Goal: Information Seeking & Learning: Learn about a topic

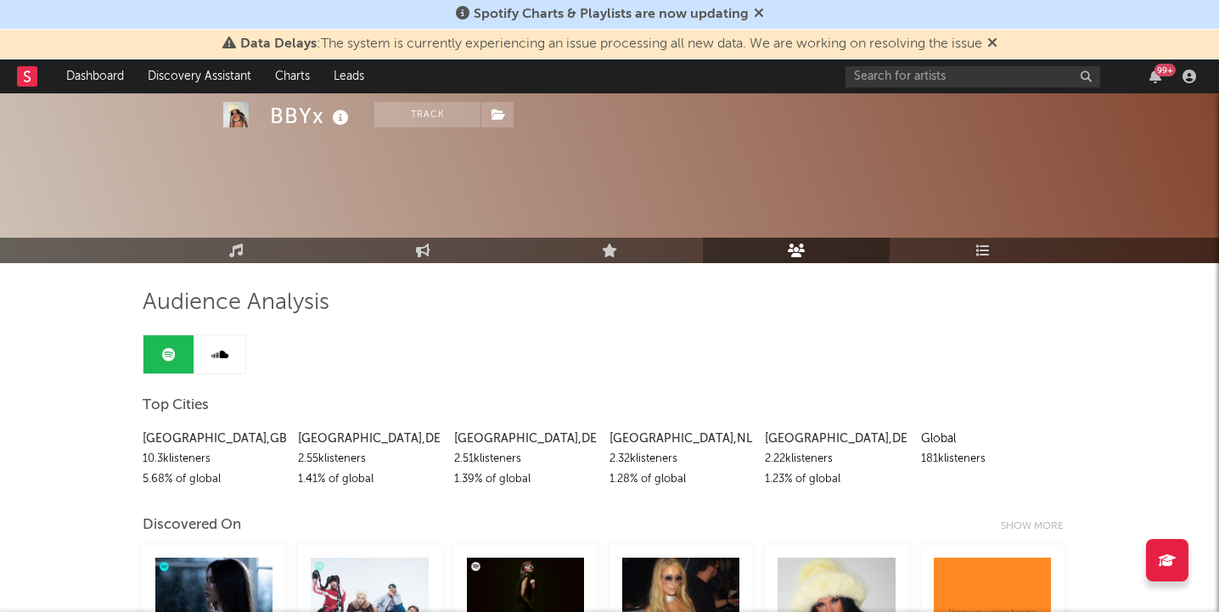
scroll to position [653, 0]
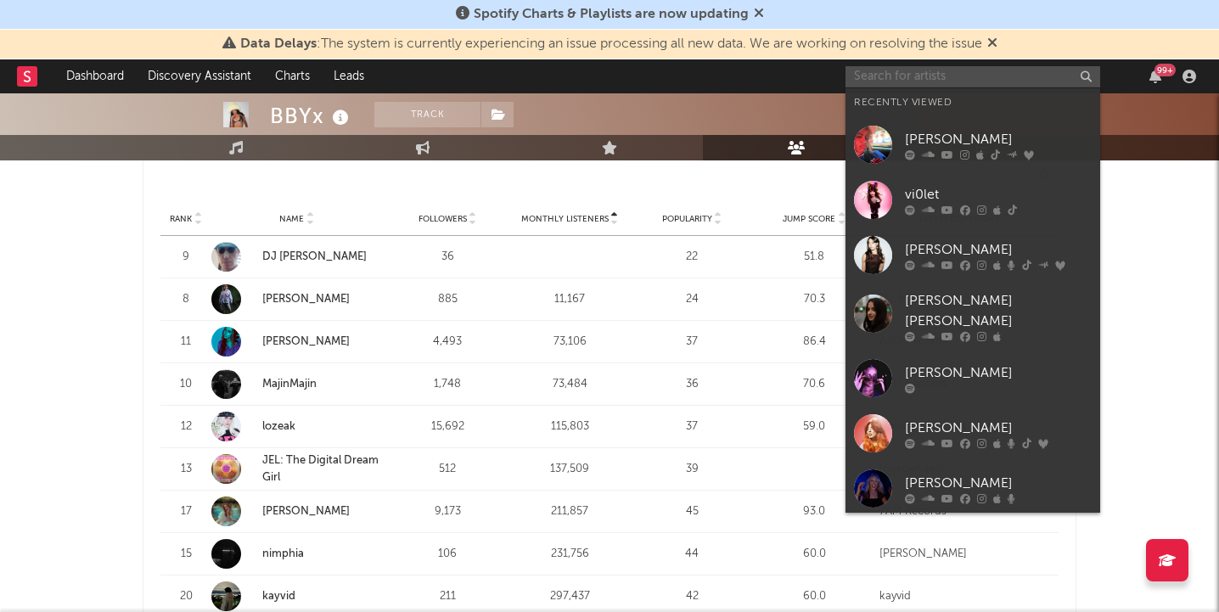
click at [904, 77] on input "text" at bounding box center [972, 76] width 255 height 21
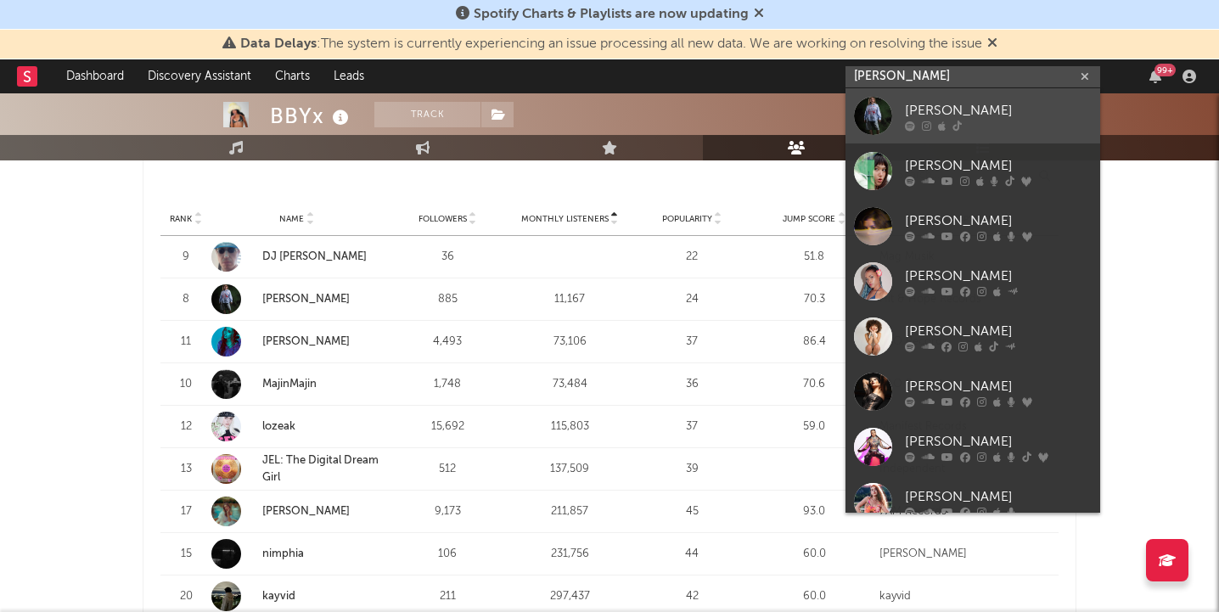
type input "[PERSON_NAME]"
click at [954, 110] on div "[PERSON_NAME]" at bounding box center [998, 110] width 187 height 20
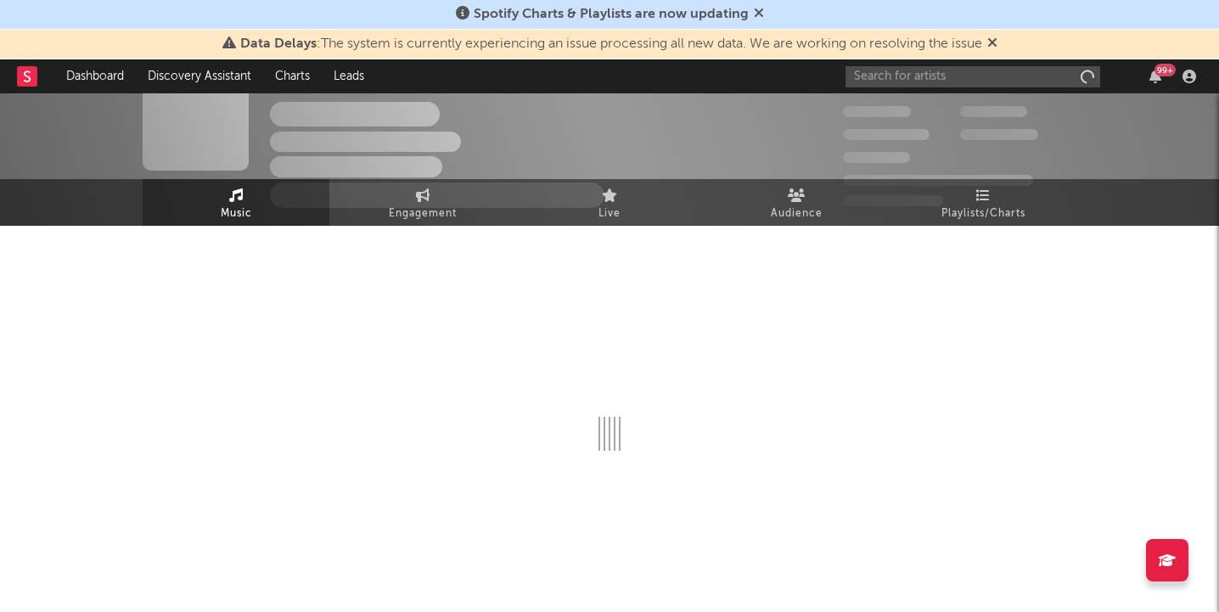
scroll to position [37, 0]
select select "1w"
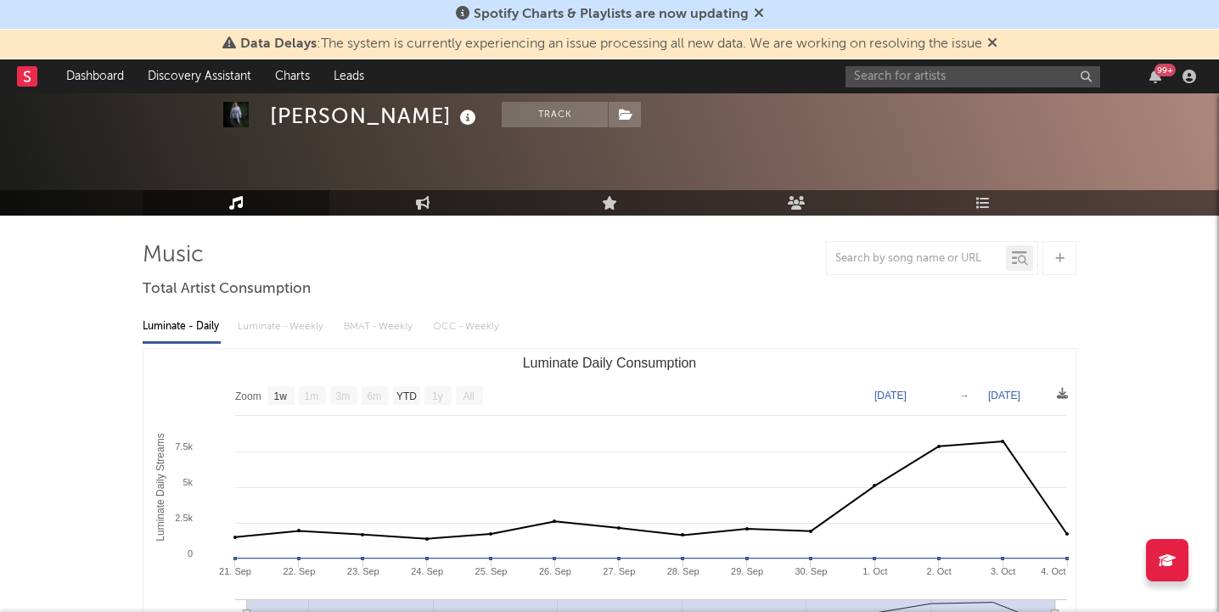
scroll to position [53, 0]
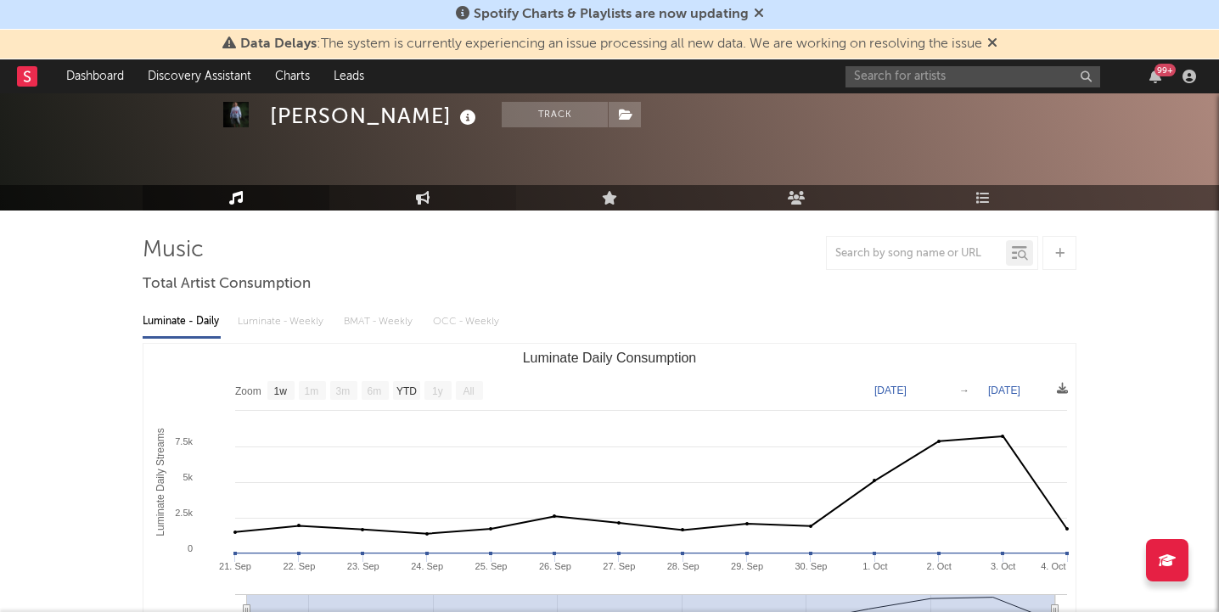
click at [383, 205] on link "Engagement" at bounding box center [422, 197] width 187 height 25
select select "1w"
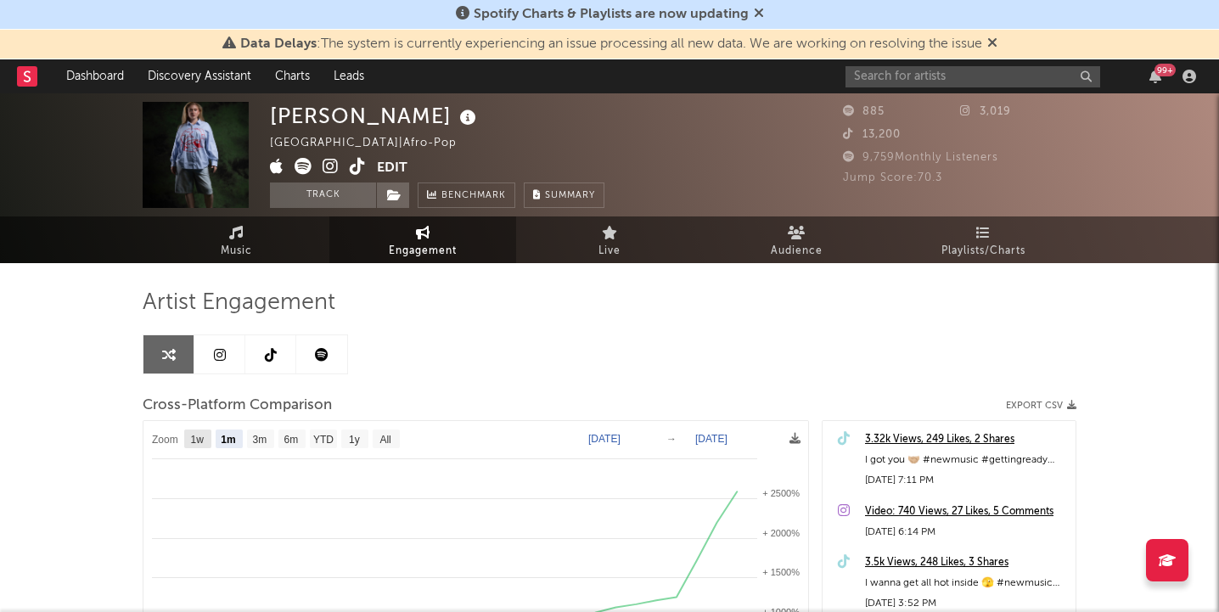
click at [196, 441] on text "1w" at bounding box center [198, 440] width 14 height 12
select select "1w"
type input "[DATE]"
select select "1w"
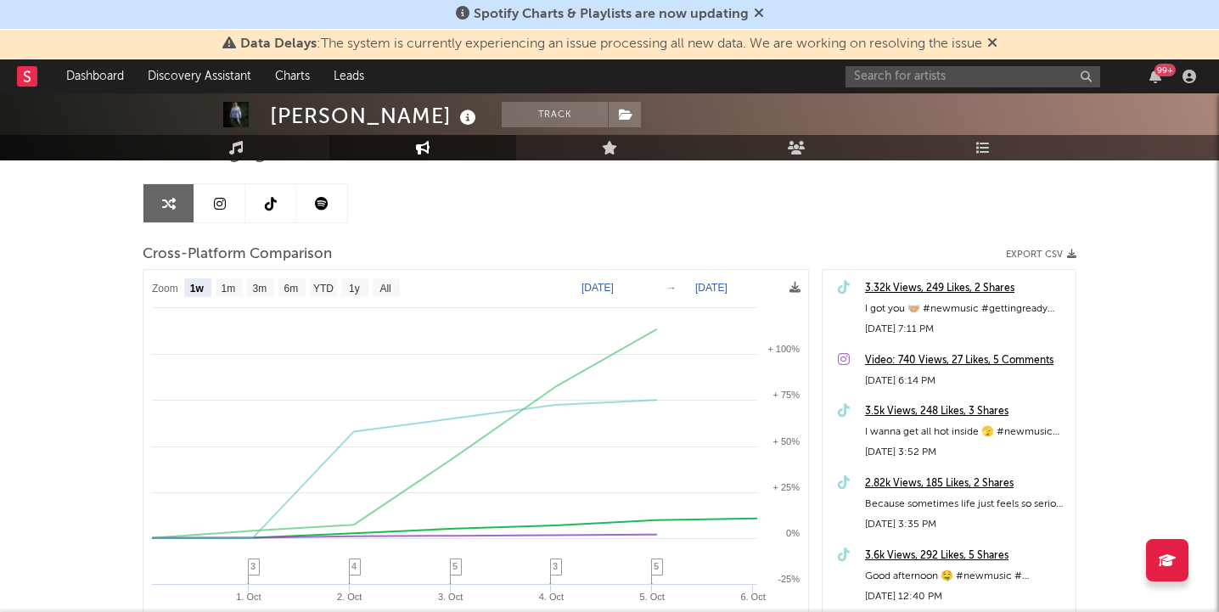
scroll to position [188, 0]
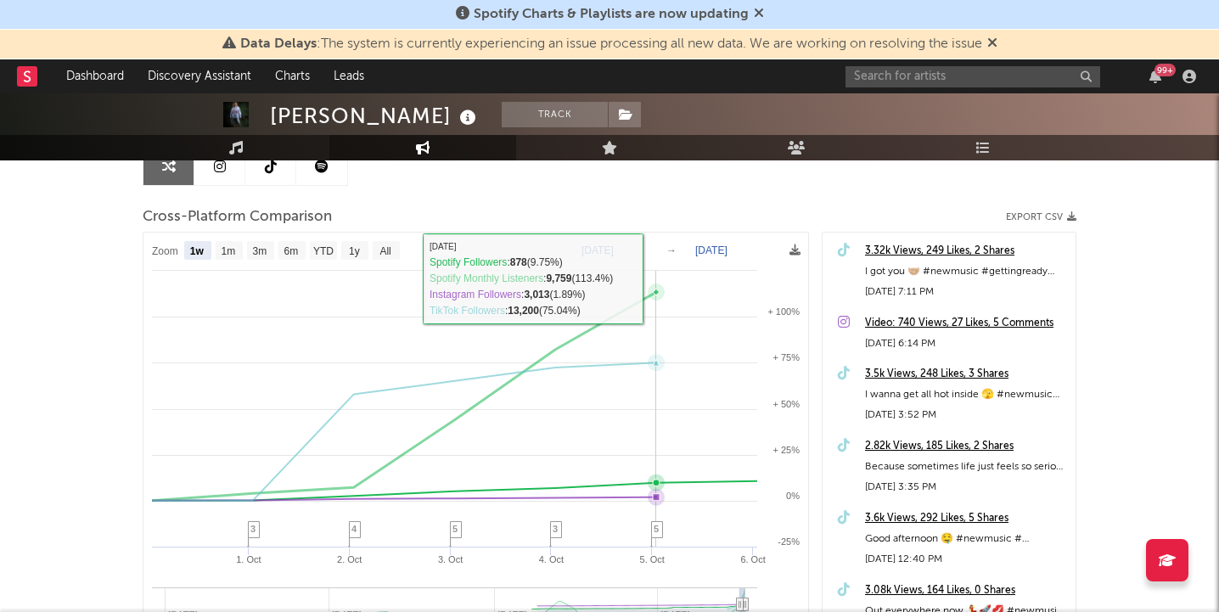
click at [653, 292] on icon at bounding box center [656, 292] width 7 height 7
click at [675, 171] on div "Artist Engagement Cross-Platform Comparison Export CSV Zoom 1w 1m 3m 6m YTD 1y …" at bounding box center [609, 388] width 933 height 577
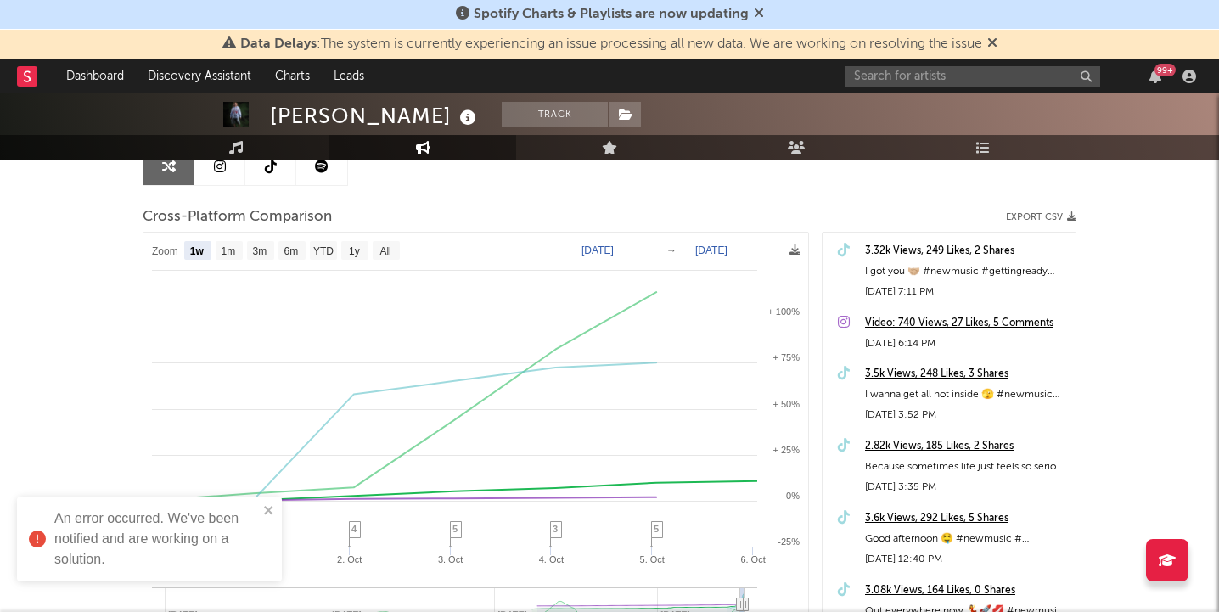
click at [605, 193] on div "Artist Engagement Cross-Platform Comparison Export CSV Zoom 1w 1m 3m 6m YTD 1y …" at bounding box center [609, 388] width 933 height 577
